Goal: Information Seeking & Learning: Learn about a topic

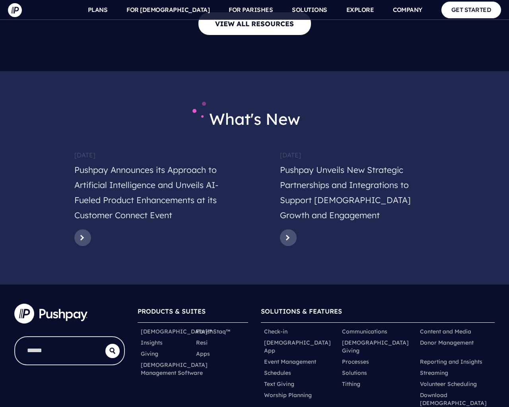
scroll to position [3882, 0]
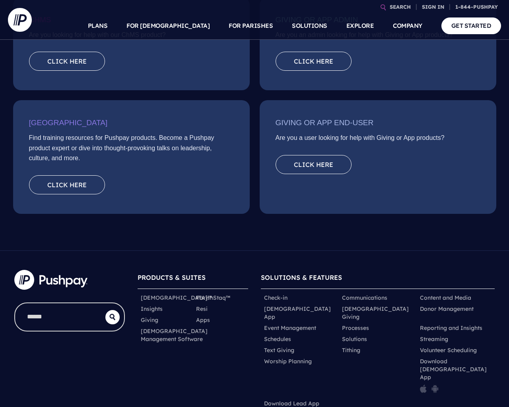
scroll to position [320, 0]
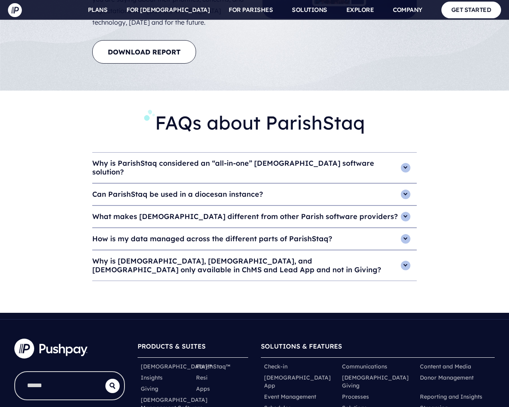
scroll to position [3448, 0]
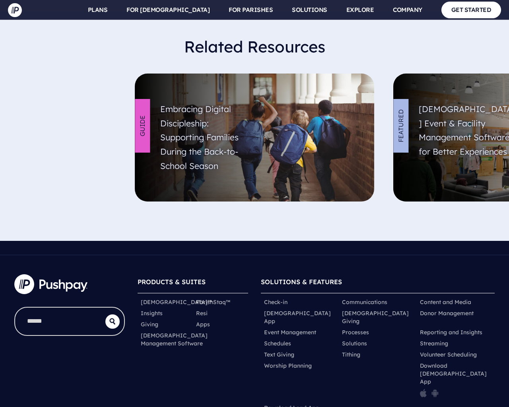
scroll to position [2810, 0]
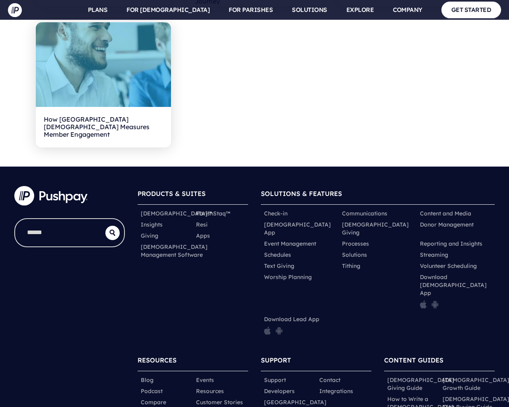
scroll to position [2621, 0]
